Goal: Transaction & Acquisition: Purchase product/service

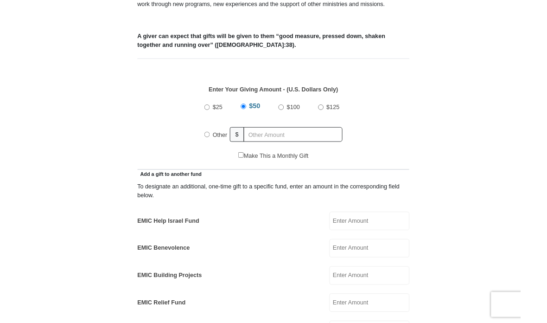
scroll to position [346, 0]
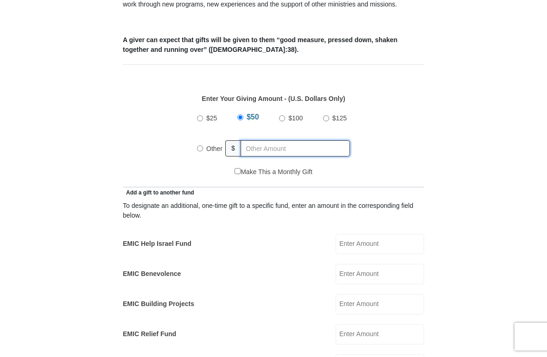
click at [256, 150] on input "text" at bounding box center [295, 148] width 109 height 16
radio input "true"
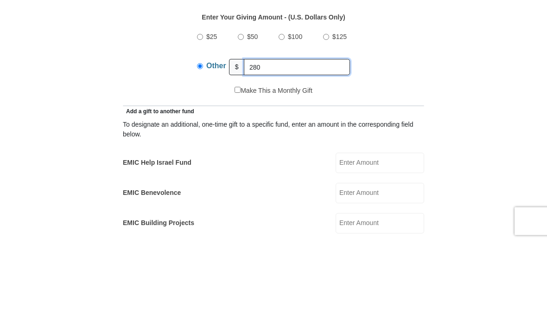
type input "280"
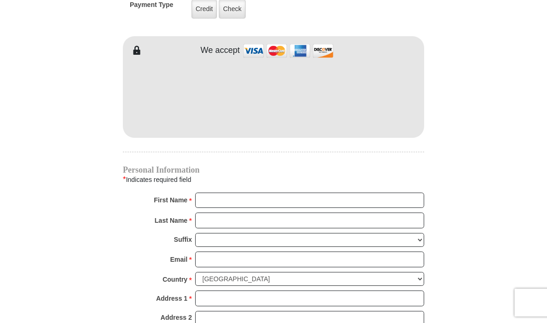
scroll to position [772, 0]
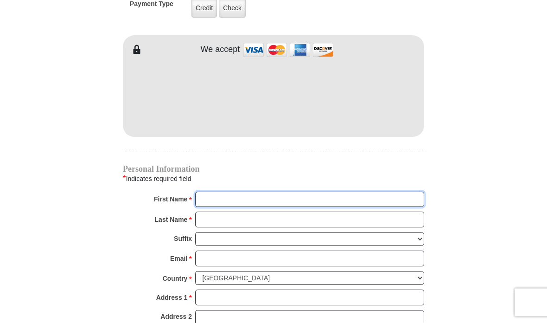
type input "Willian"
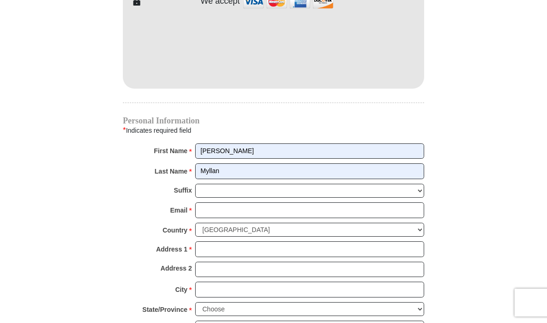
click at [255, 177] on input "Myllan" at bounding box center [309, 171] width 229 height 16
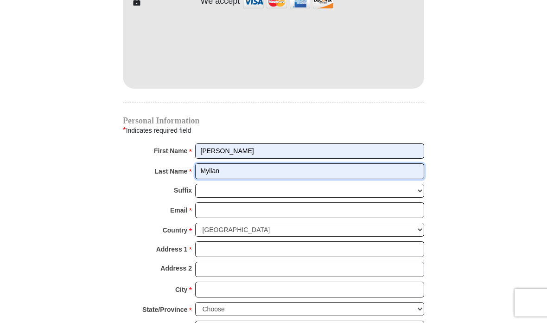
scroll to position [820, 0]
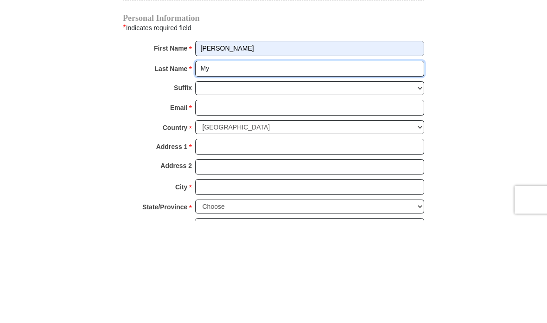
type input "M"
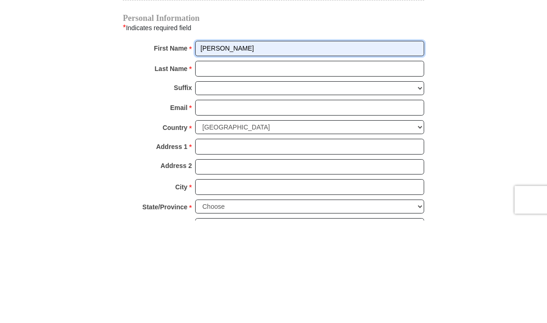
click at [246, 144] on input "Willian" at bounding box center [309, 152] width 229 height 16
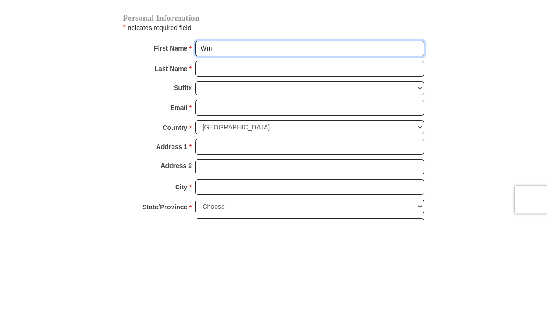
type input "WM Management"
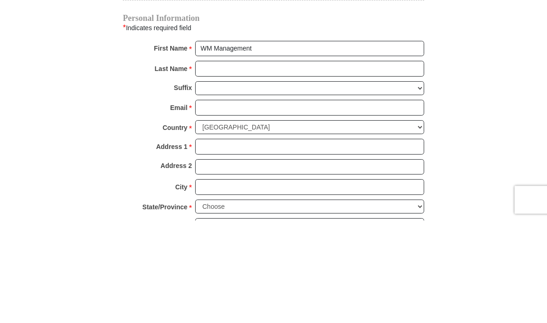
scroll to position [923, 0]
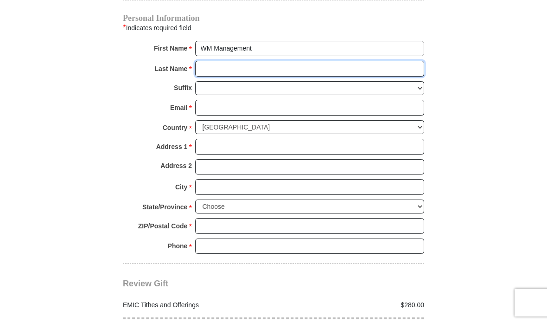
click at [220, 66] on input "Last Name *" at bounding box center [309, 69] width 229 height 16
type input "V"
type input "Consulting"
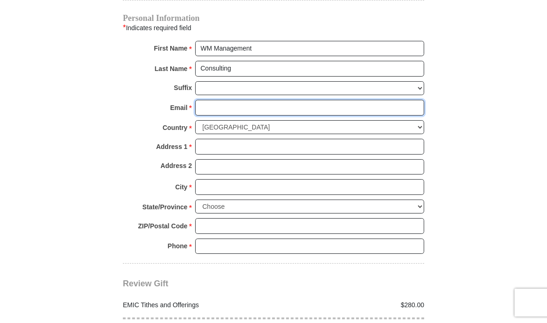
click at [209, 109] on input "Email *" at bounding box center [309, 108] width 229 height 16
type input "wmcsltg@gmail.com"
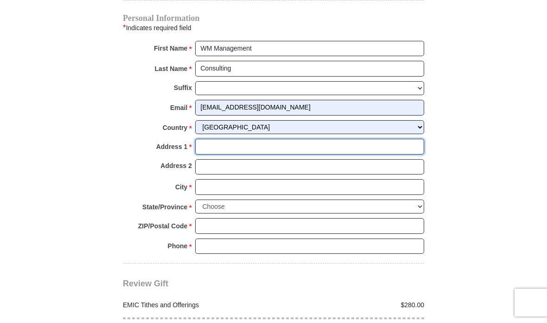
type input "4364 Western Center Blvd"
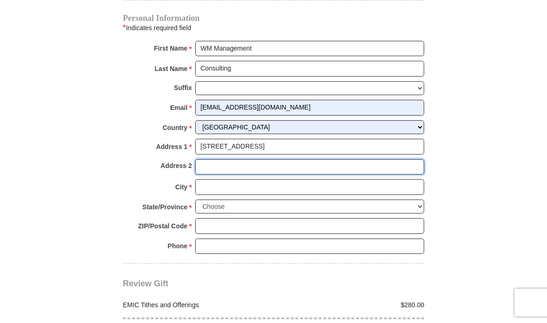
type input "2051"
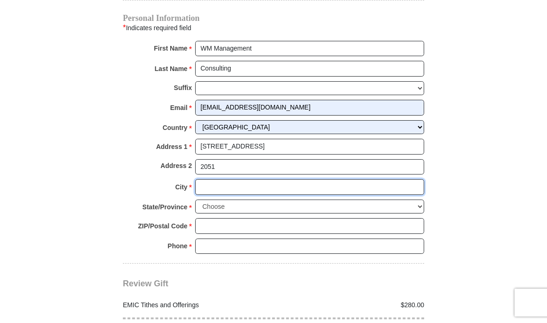
type input "FORT WORTH"
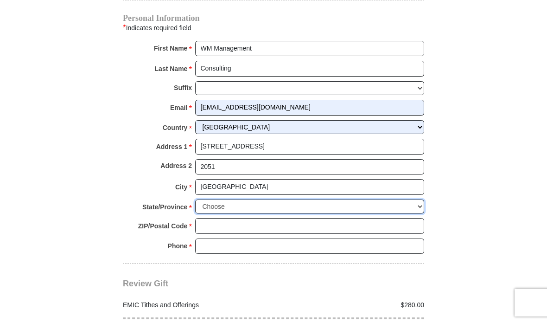
select select "TX"
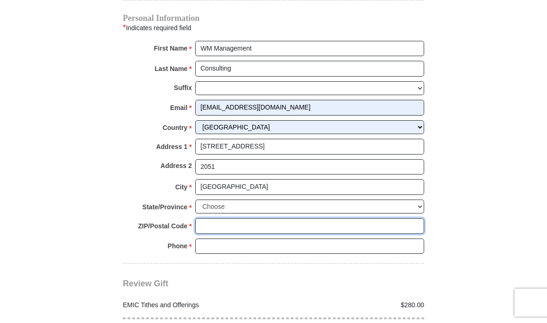
type input "76137"
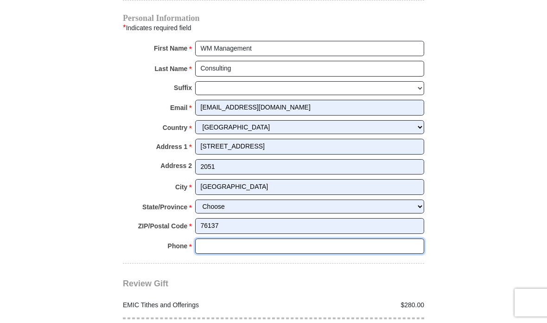
type input "6506791826"
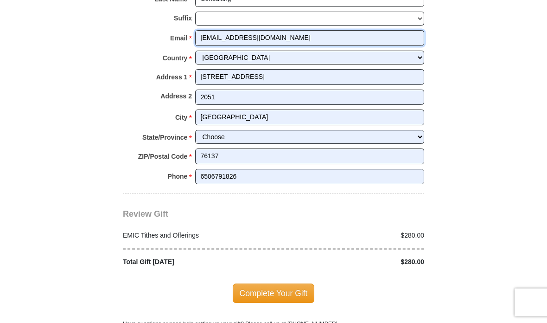
scroll to position [993, 0]
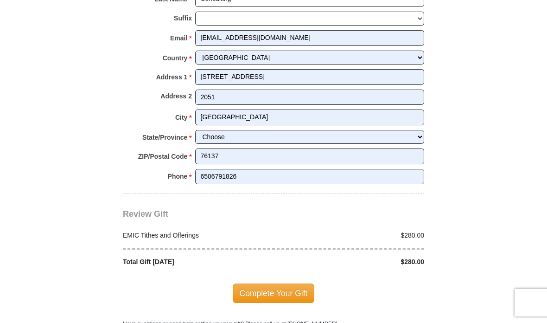
click at [270, 284] on span "Complete Your Gift" at bounding box center [274, 292] width 82 height 19
